Goal: Book appointment/travel/reservation

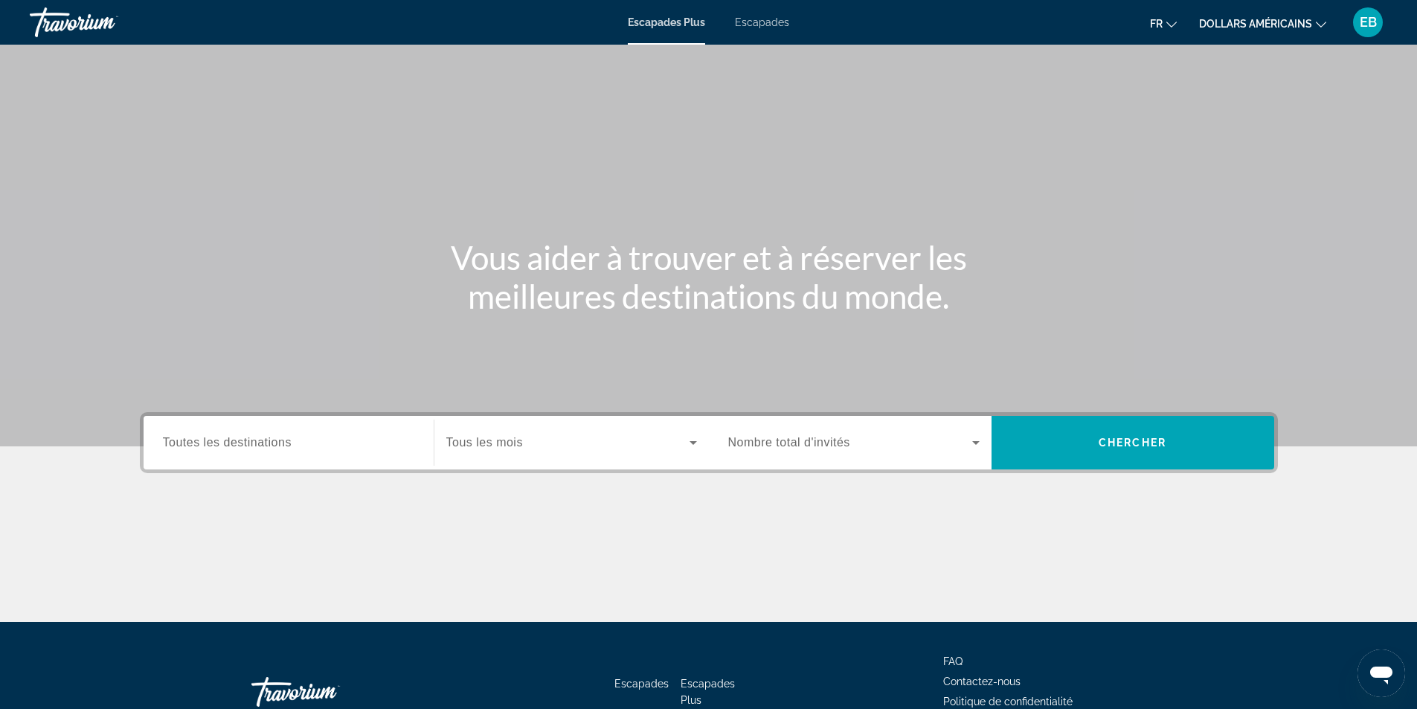
click at [269, 440] on span "Toutes les destinations" at bounding box center [227, 442] width 129 height 13
click at [269, 440] on input "Destination Toutes les destinations" at bounding box center [288, 443] width 251 height 18
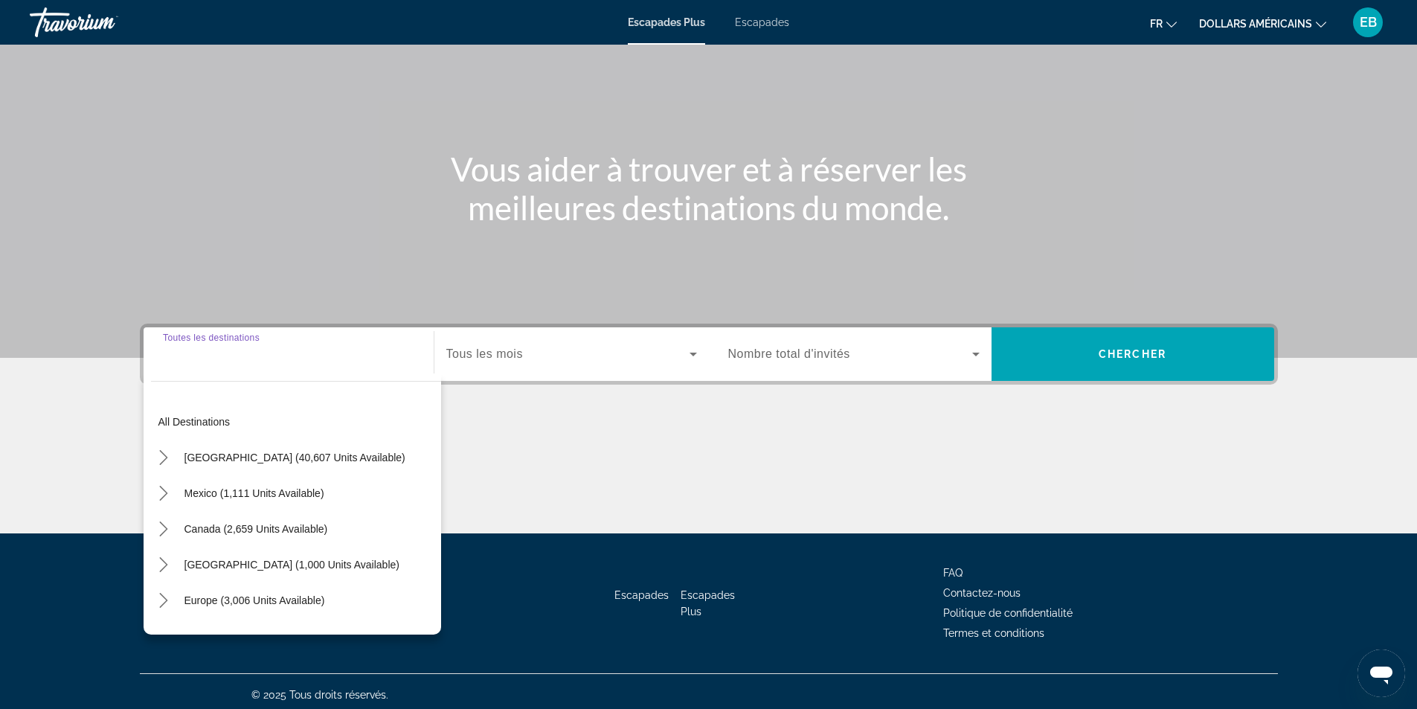
scroll to position [95, 0]
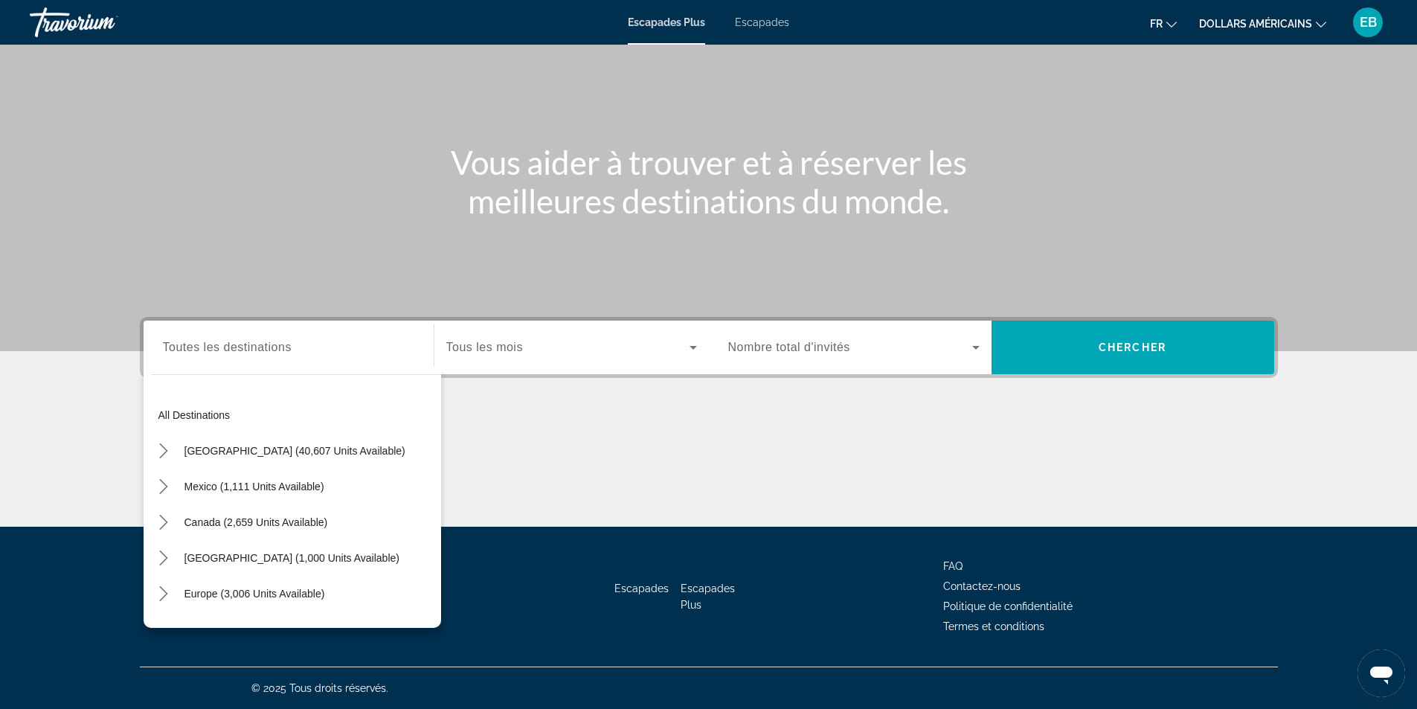
click at [173, 367] on div "Destination Toutes les destinations All destinations [GEOGRAPHIC_DATA] (40,607 …" at bounding box center [288, 348] width 275 height 54
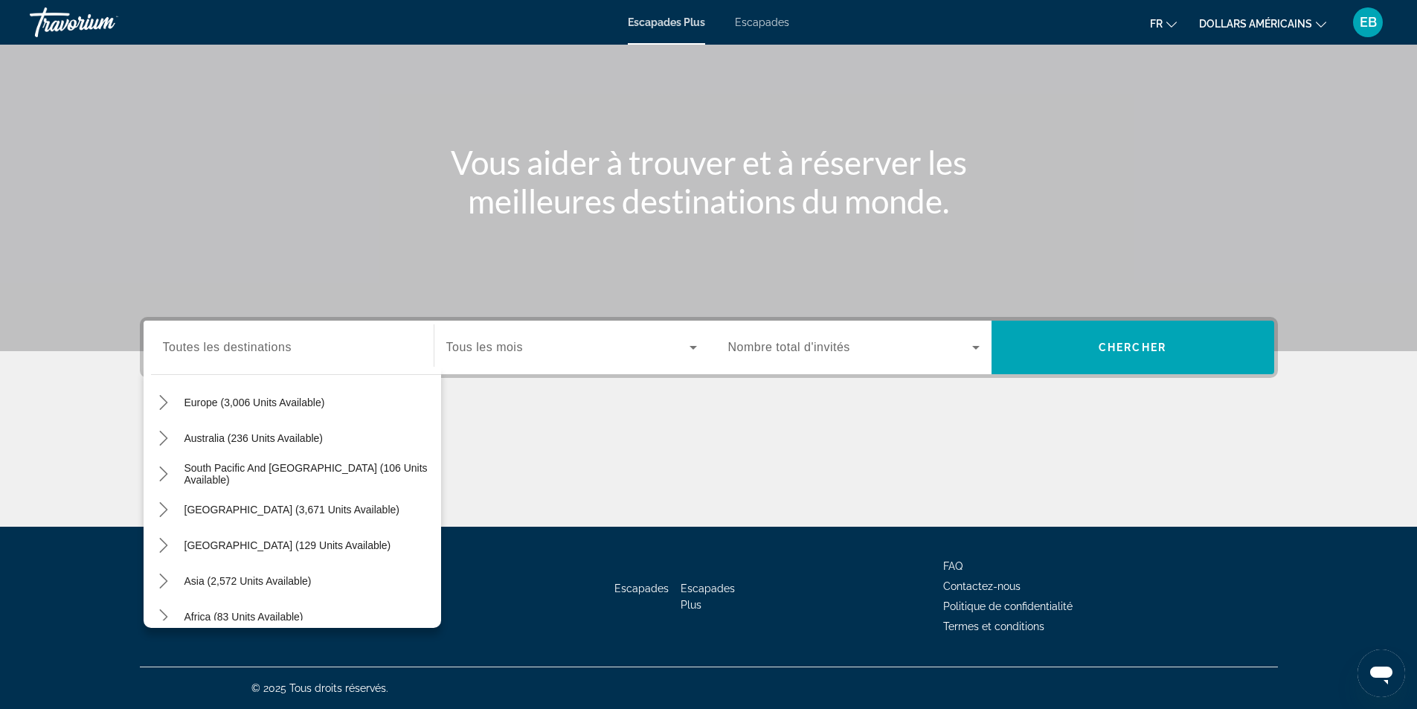
scroll to position [186, 0]
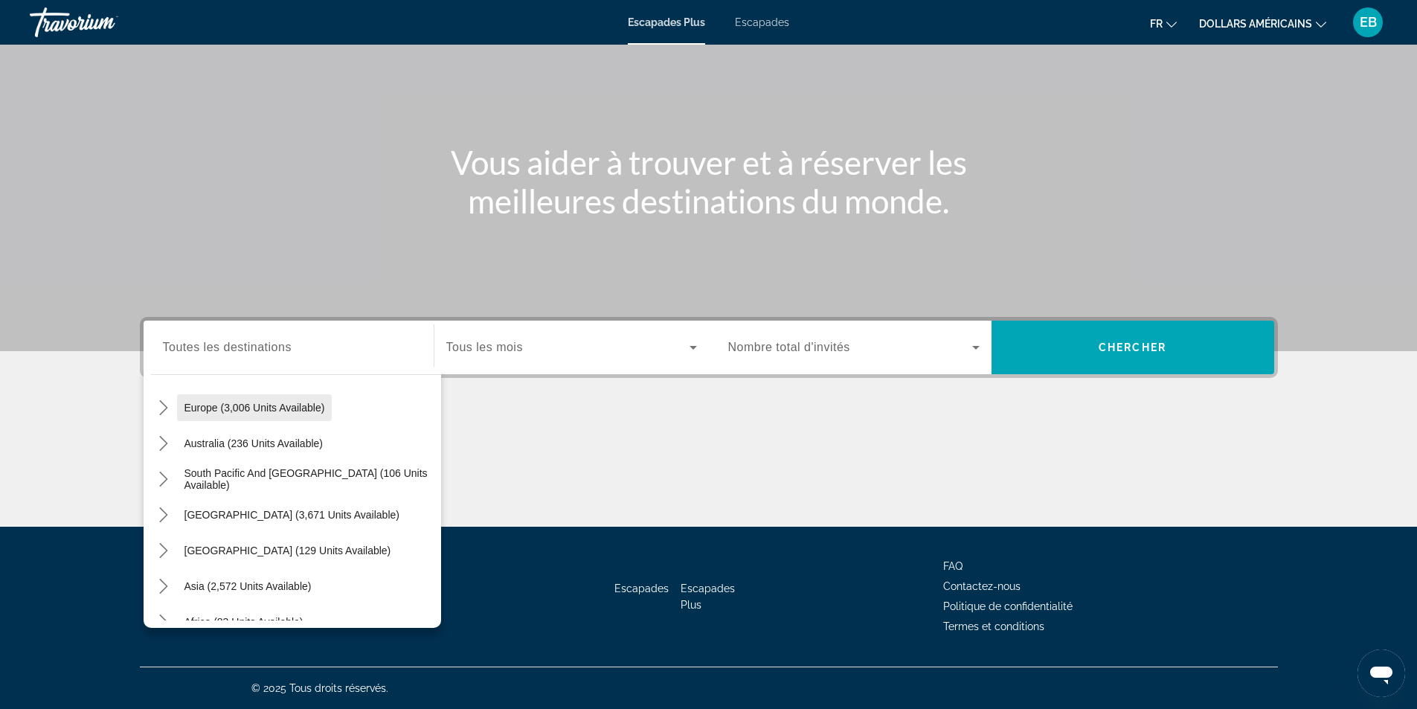
click at [279, 418] on span "Select destination: Europe (3,006 units available)" at bounding box center [254, 408] width 155 height 36
type input "**********"
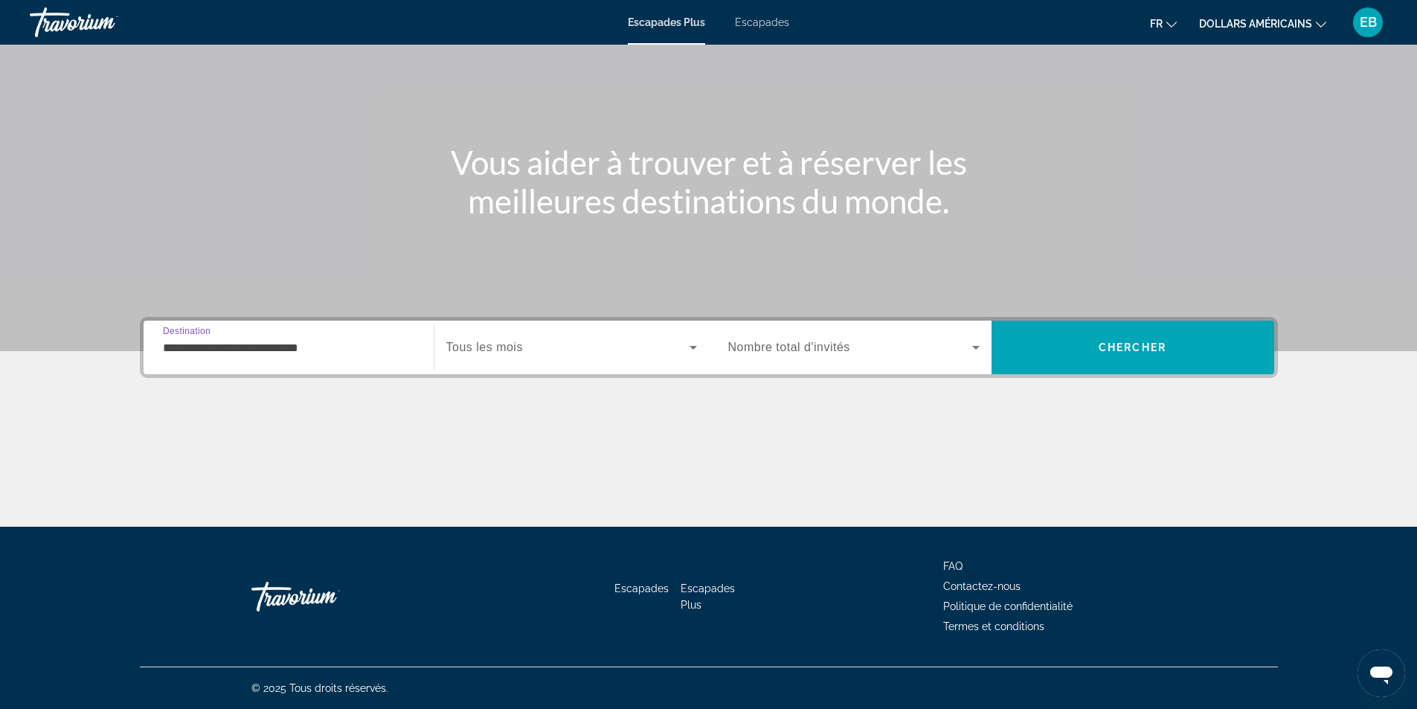
click at [690, 346] on icon "Widget de recherche" at bounding box center [693, 348] width 7 height 4
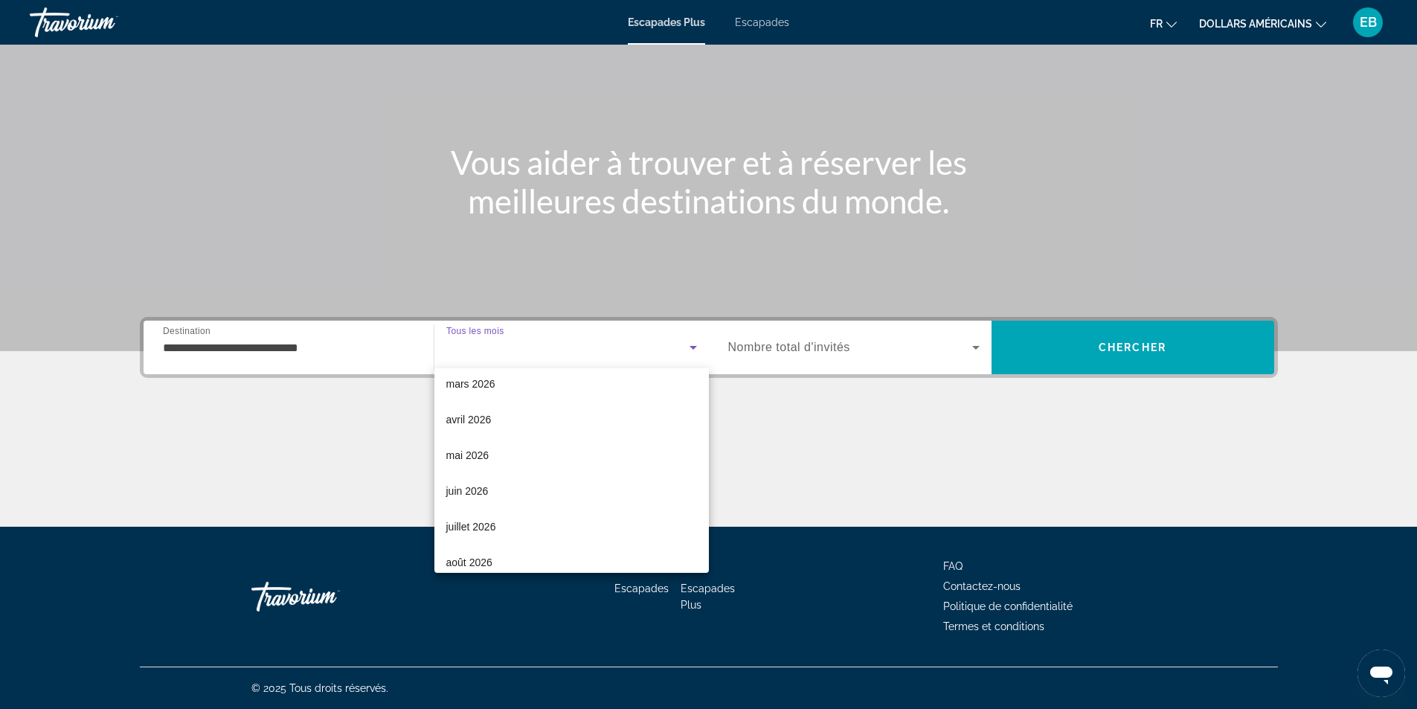
scroll to position [298, 0]
click at [556, 515] on mat-option "septembre 2026" at bounding box center [571, 523] width 274 height 36
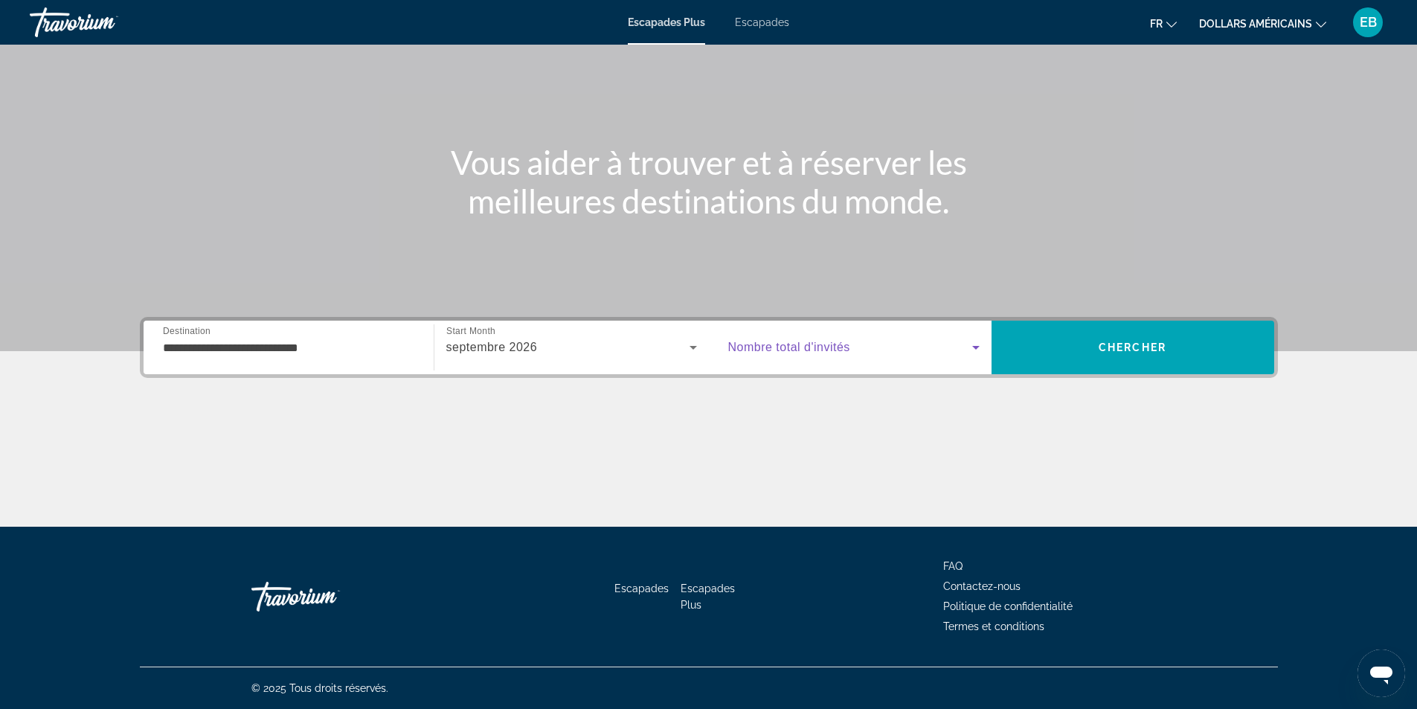
click at [968, 345] on icon "Widget de recherche" at bounding box center [976, 347] width 18 height 18
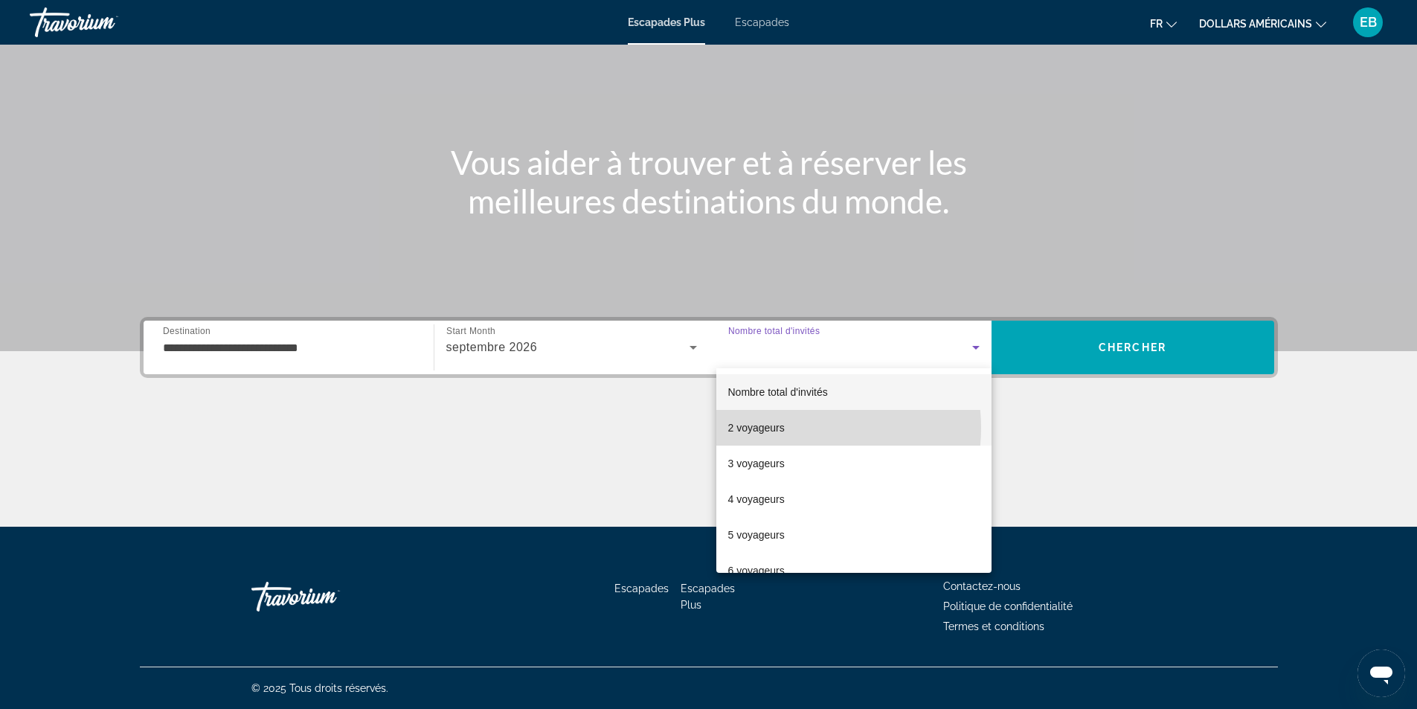
click at [800, 428] on mat-option "2 voyageurs" at bounding box center [853, 428] width 275 height 36
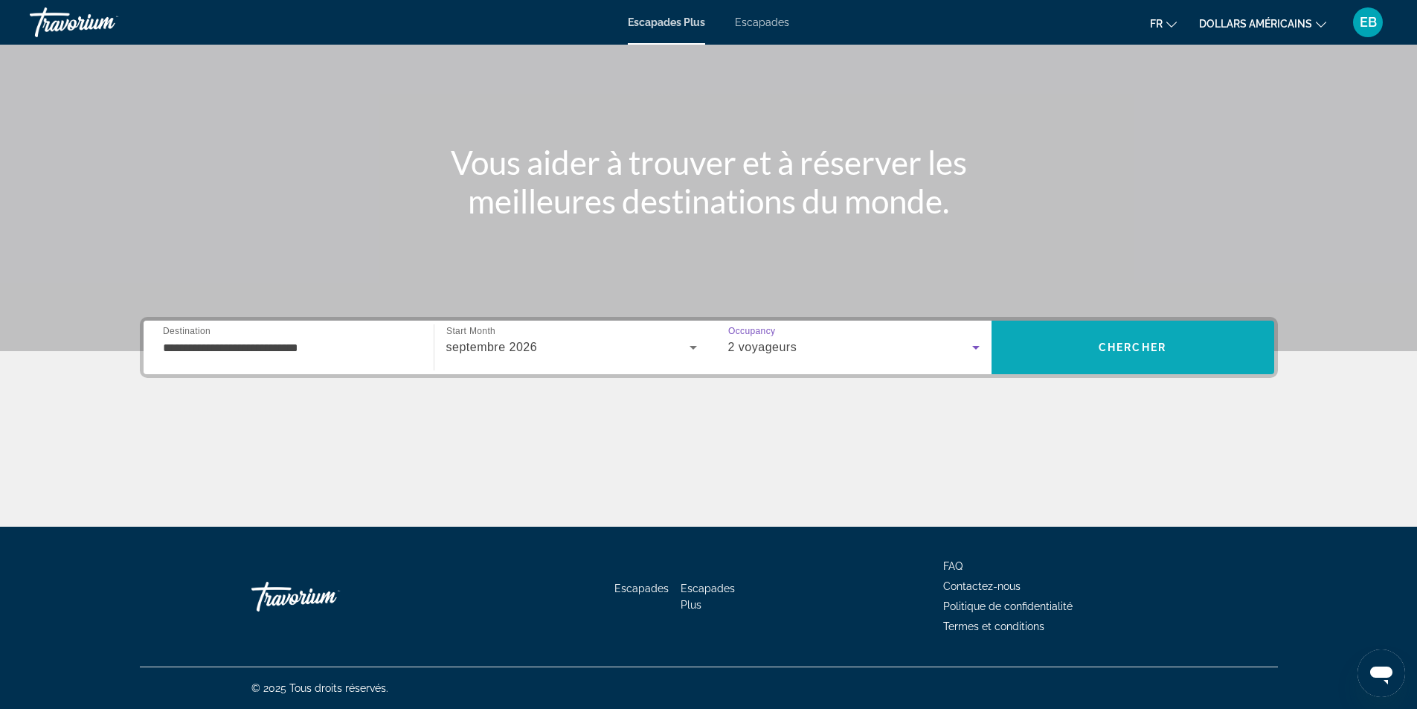
click at [1068, 338] on span "Recherche" at bounding box center [1133, 348] width 283 height 36
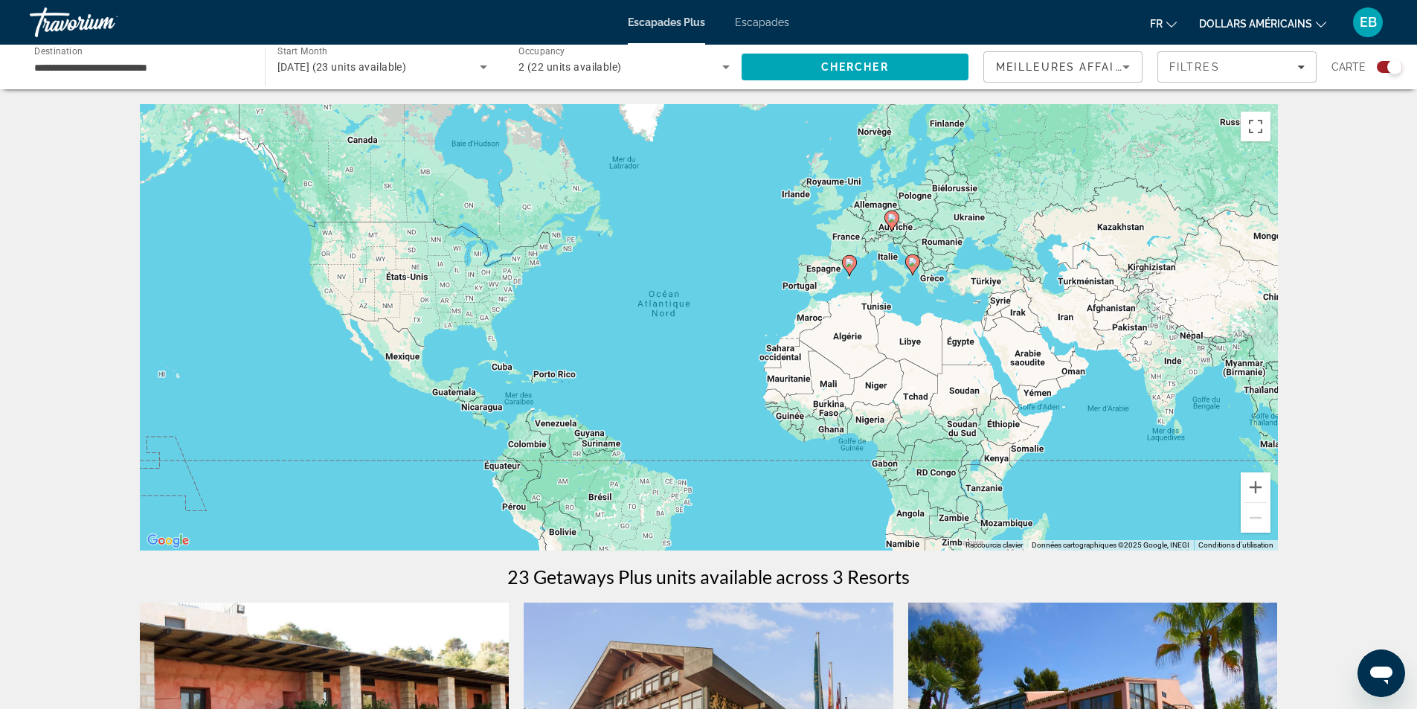
click at [890, 261] on div "Pour activer le glissement avec le clavier, appuyez sur Alt+Entrée. Une fois ce…" at bounding box center [709, 327] width 1138 height 446
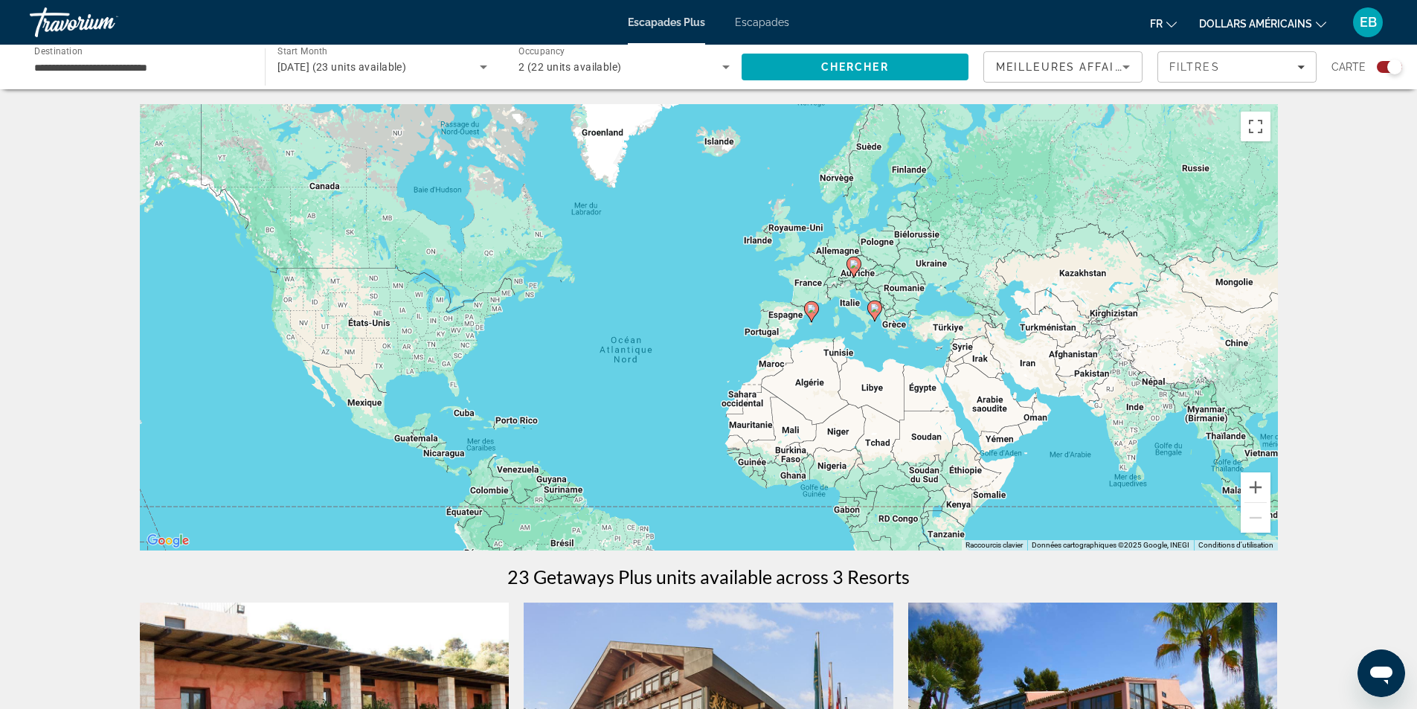
drag, startPoint x: 890, startPoint y: 268, endPoint x: 852, endPoint y: 315, distance: 60.9
click at [852, 315] on div "Pour activer le glissement avec le clavier, appuyez sur Alt+Entrée. Une fois ce…" at bounding box center [709, 327] width 1138 height 446
click at [874, 309] on image "Contenu principal" at bounding box center [874, 307] width 9 height 9
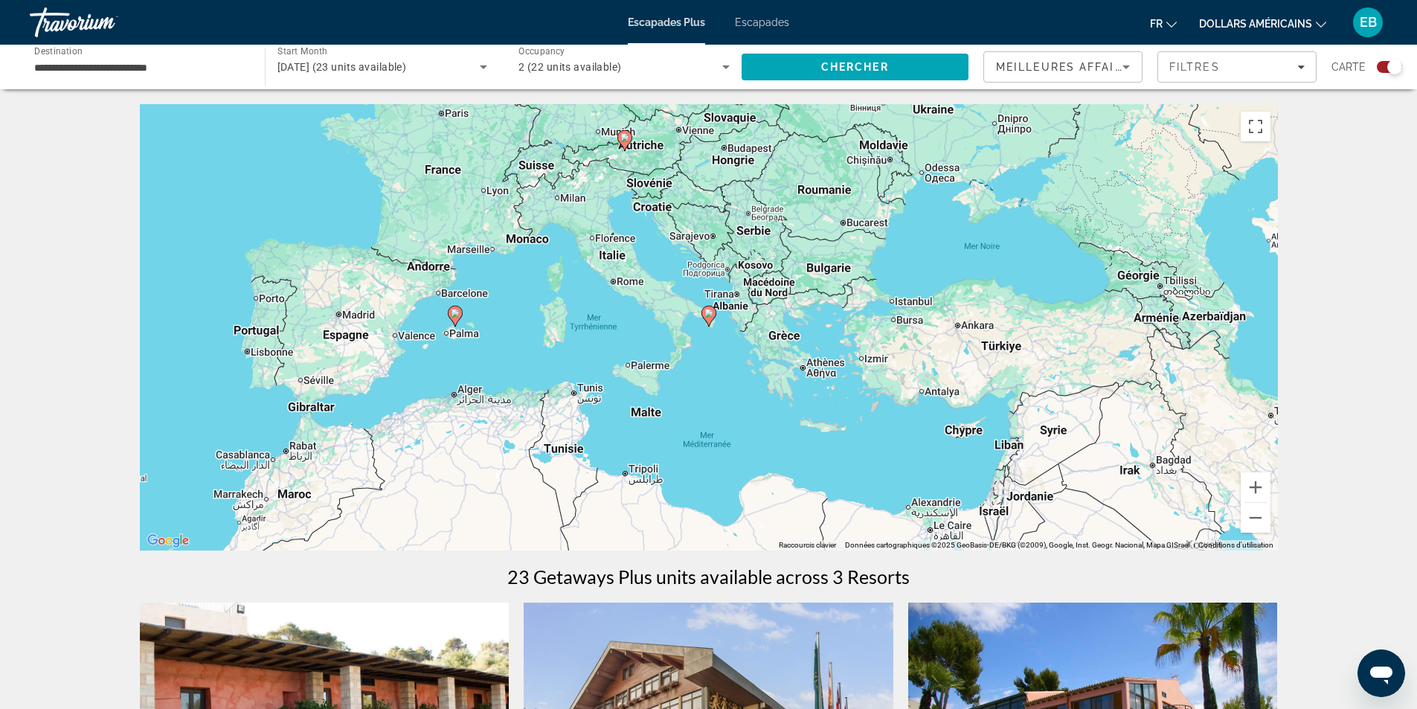
click at [712, 324] on gmp-advanced-marker "Contenu principal" at bounding box center [708, 316] width 15 height 22
type input "**********"
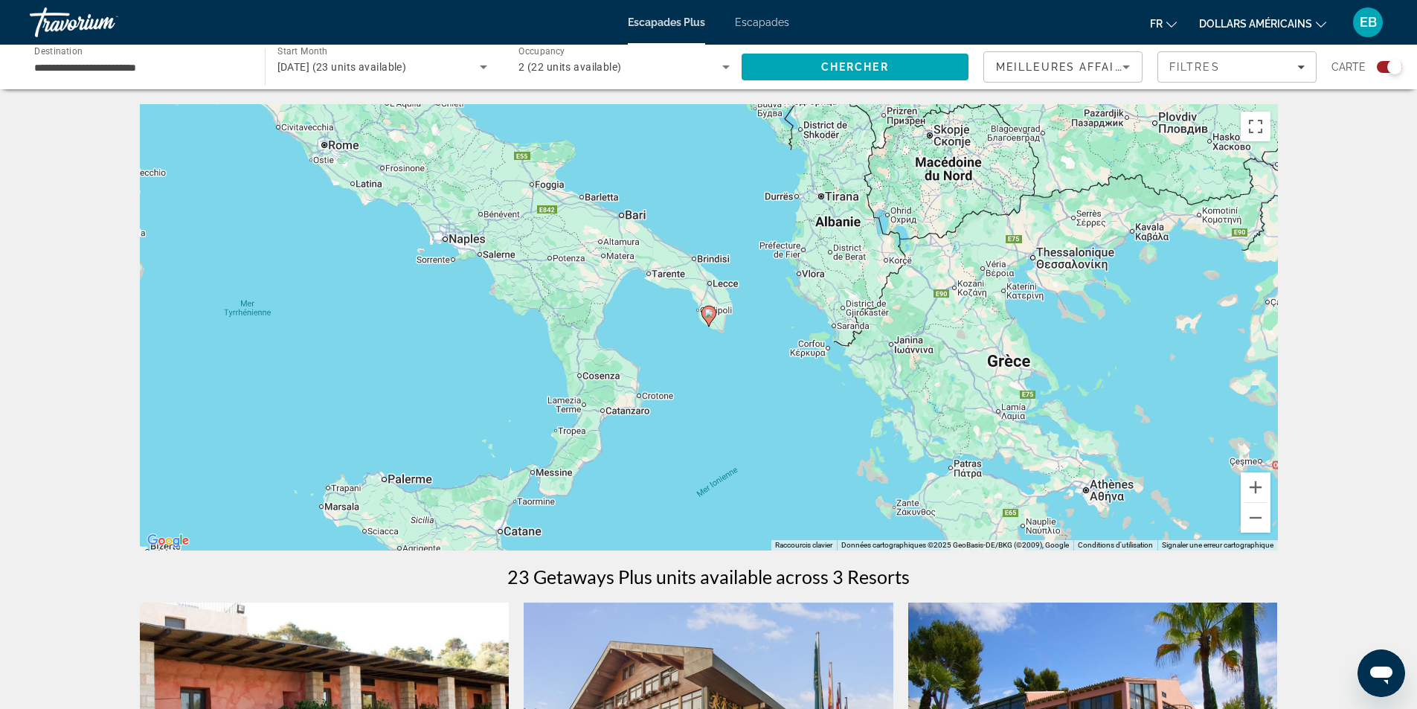
click at [711, 323] on gmp-advanced-marker "Contenu principal" at bounding box center [708, 316] width 15 height 22
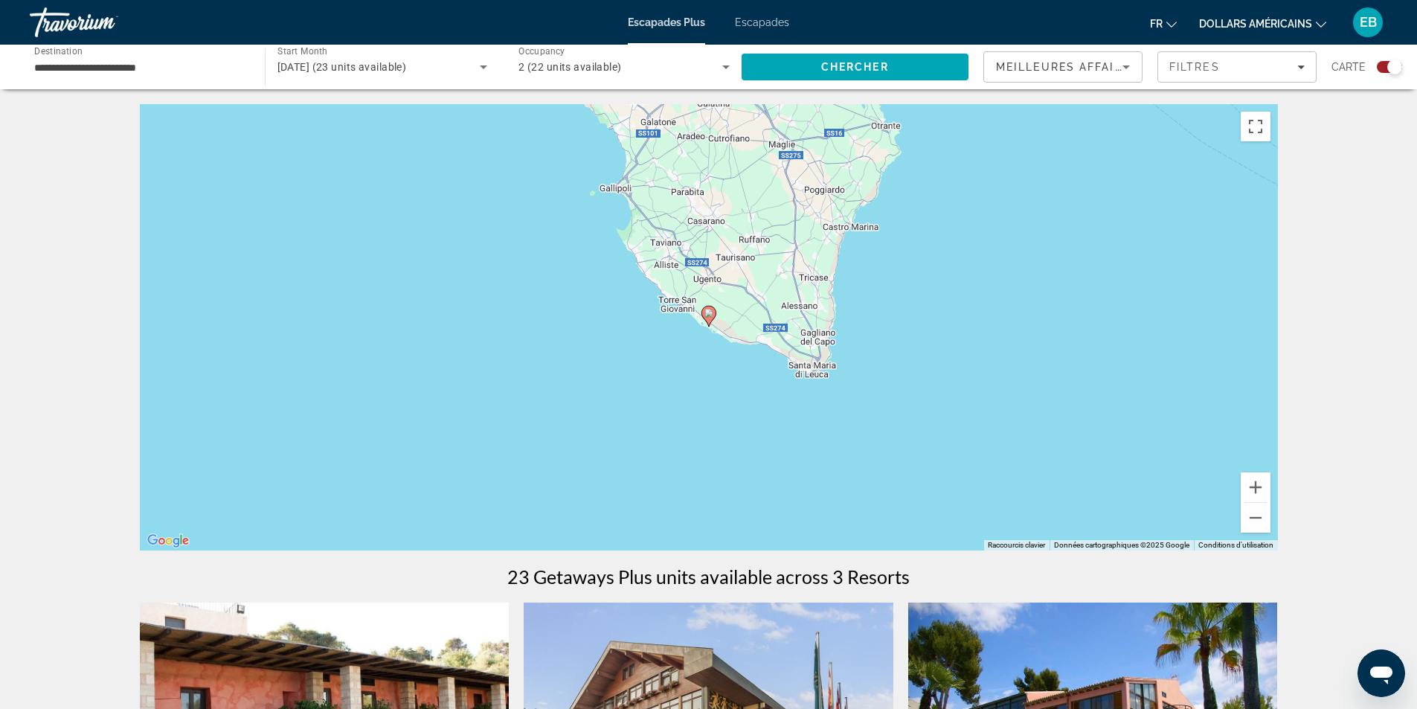
click at [710, 325] on gmp-advanced-marker "Contenu principal" at bounding box center [708, 316] width 15 height 22
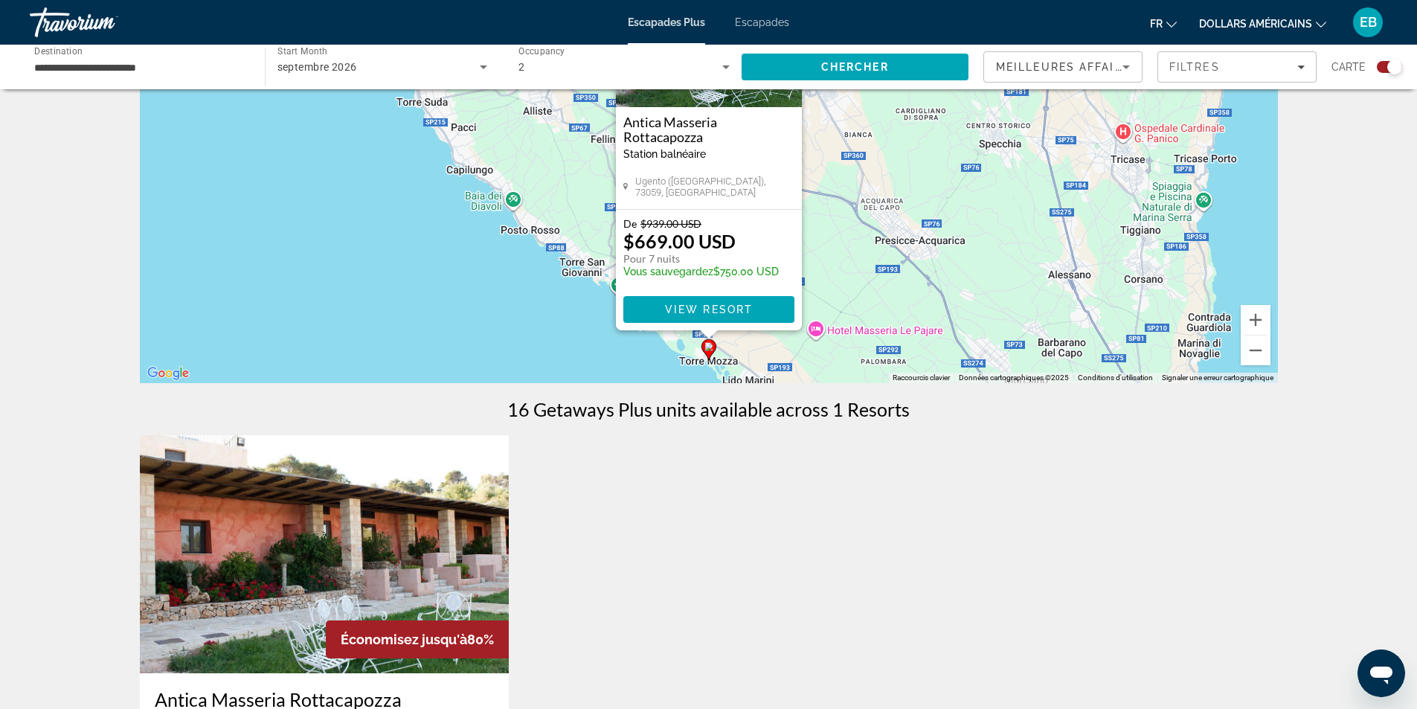
scroll to position [74, 0]
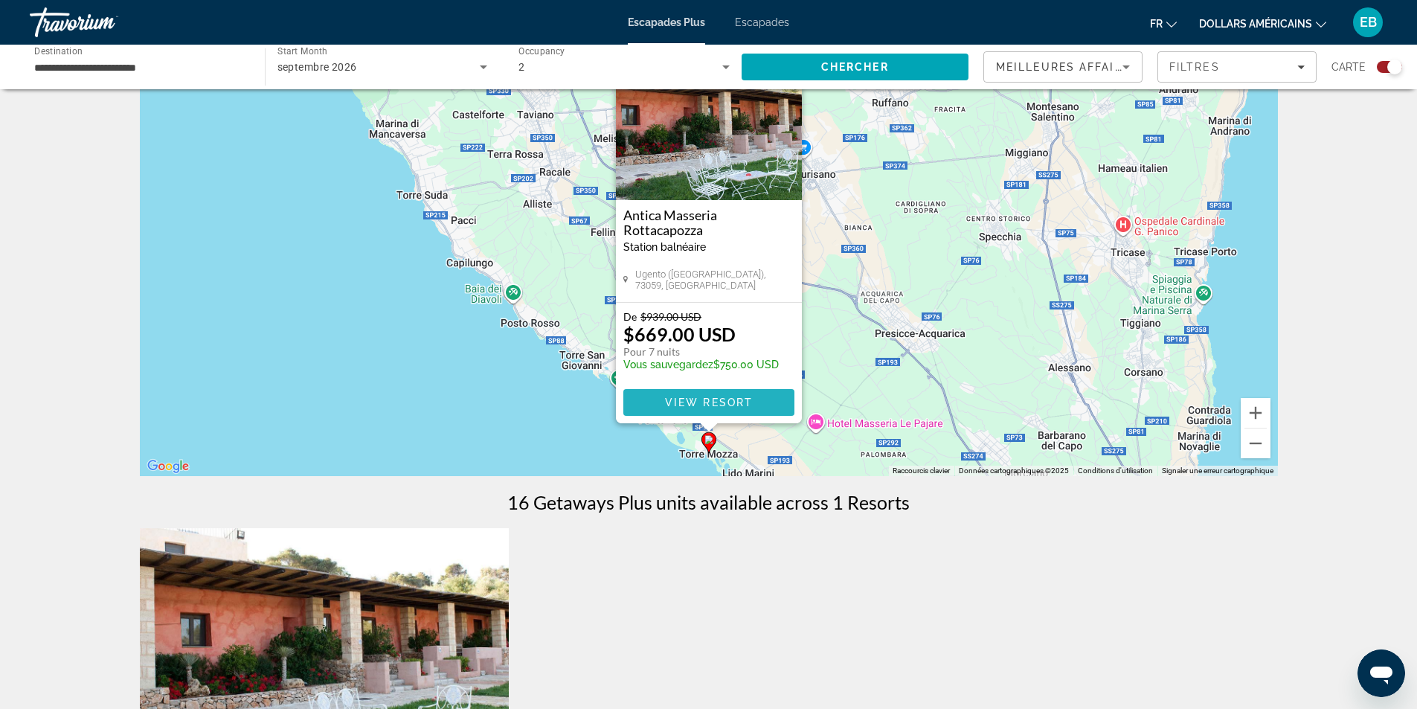
click at [709, 407] on span "View Resort" at bounding box center [708, 402] width 88 height 12
